Goal: Task Accomplishment & Management: Use online tool/utility

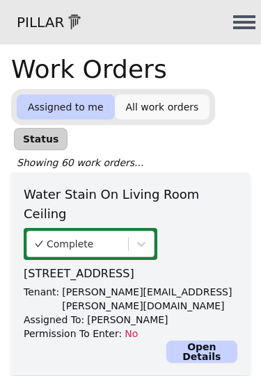
click at [161, 108] on link "All work orders" at bounding box center [162, 107] width 95 height 25
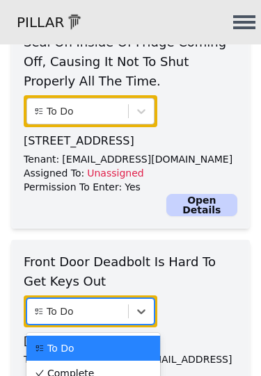
scroll to position [377, 0]
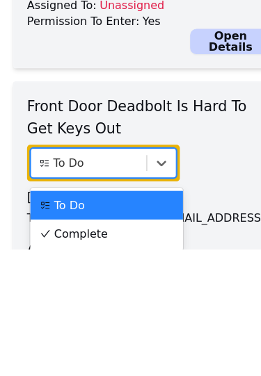
click at [106, 356] on div "Complete" at bounding box center [93, 363] width 117 height 14
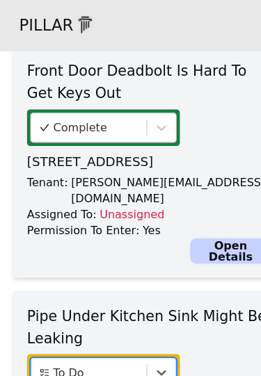
scroll to position [577, 0]
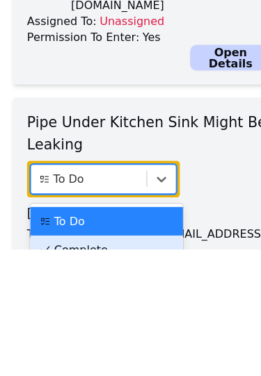
click at [103, 370] on div "Complete" at bounding box center [93, 377] width 117 height 14
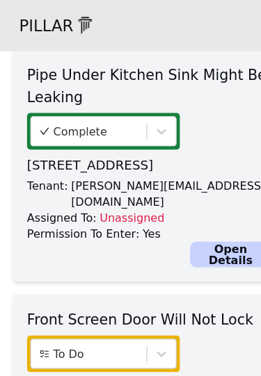
scroll to position [778, 0]
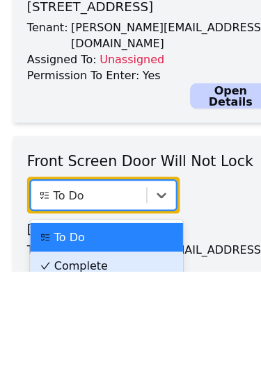
click at [109, 364] on div "Complete" at bounding box center [93, 371] width 117 height 14
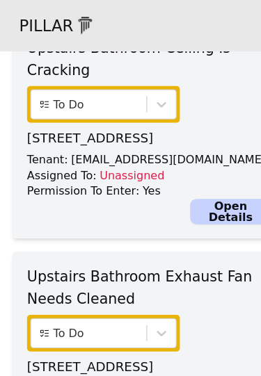
scroll to position [1210, 0]
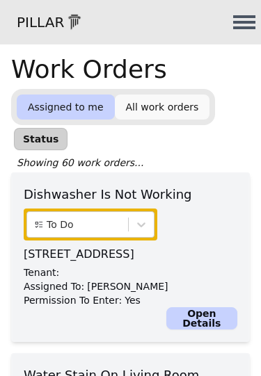
click at [157, 109] on link "All work orders" at bounding box center [162, 107] width 95 height 25
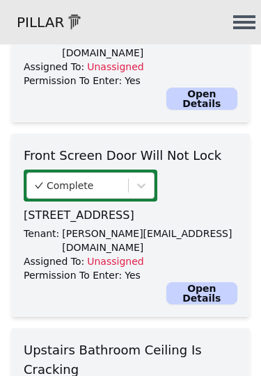
scroll to position [1120, 0]
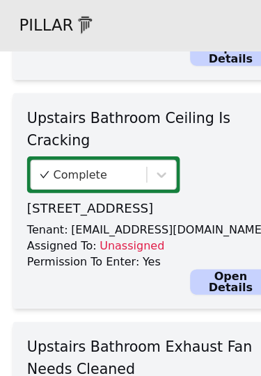
scroll to position [1332, 0]
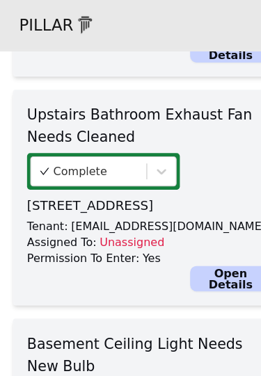
scroll to position [1533, 0]
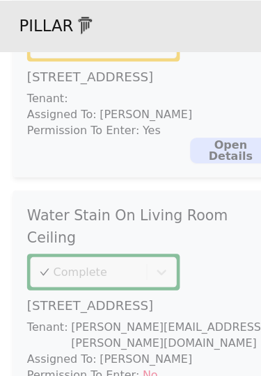
scroll to position [187, 0]
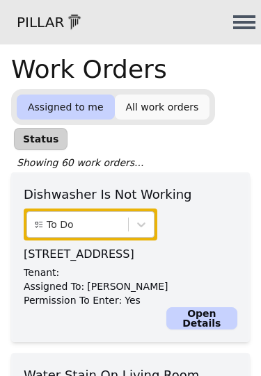
click at [202, 326] on link "Open Details" at bounding box center [201, 318] width 71 height 22
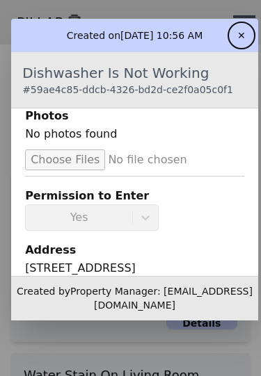
scroll to position [143, 0]
